Goal: Task Accomplishment & Management: Manage account settings

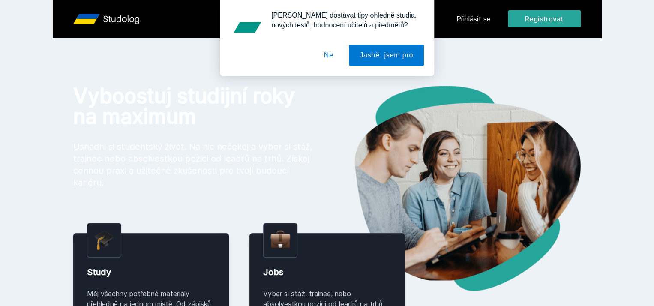
click at [321, 57] on button "Ne" at bounding box center [328, 55] width 31 height 21
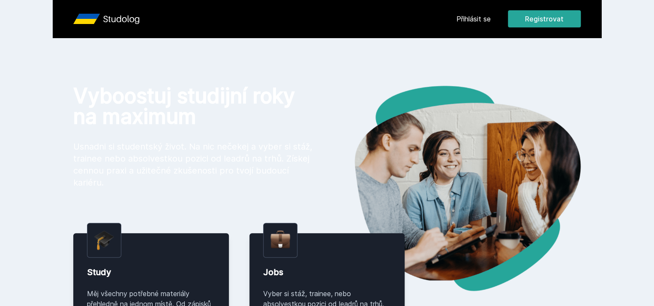
click at [491, 17] on link "Přihlásit se" at bounding box center [474, 19] width 34 height 10
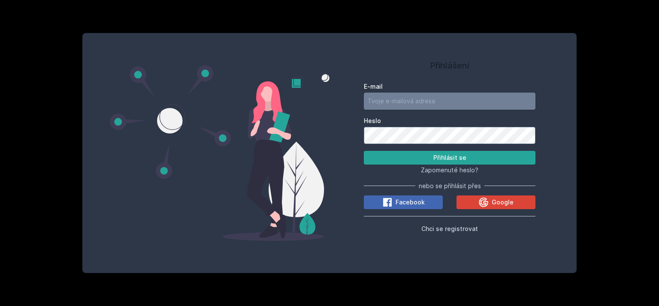
click at [449, 102] on input "E-mail" at bounding box center [450, 101] width 172 height 17
type input "[EMAIL_ADDRESS][DOMAIN_NAME]"
click at [364, 151] on button "Přihlásit se" at bounding box center [450, 158] width 172 height 14
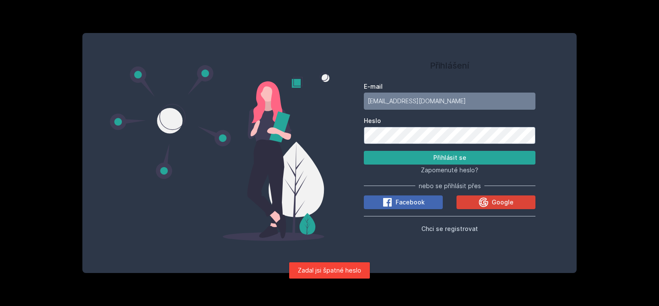
click at [352, 141] on div "Přihlášení E-mail [EMAIL_ADDRESS][DOMAIN_NAME] Heslo Přihlásit se Zapomenuté he…" at bounding box center [449, 153] width 240 height 220
click at [364, 151] on button "Přihlásit se" at bounding box center [450, 158] width 172 height 14
click at [273, 129] on div "Přihlášení E-mail [EMAIL_ADDRESS][DOMAIN_NAME] Heslo Přihlásit se Zapomenuté he…" at bounding box center [329, 153] width 494 height 240
click at [654, 90] on div "Přihlášení E-mail [EMAIL_ADDRESS][DOMAIN_NAME] Heslo Přihlásit se Zapomenuté he…" at bounding box center [329, 153] width 659 height 306
